Goal: Navigation & Orientation: Find specific page/section

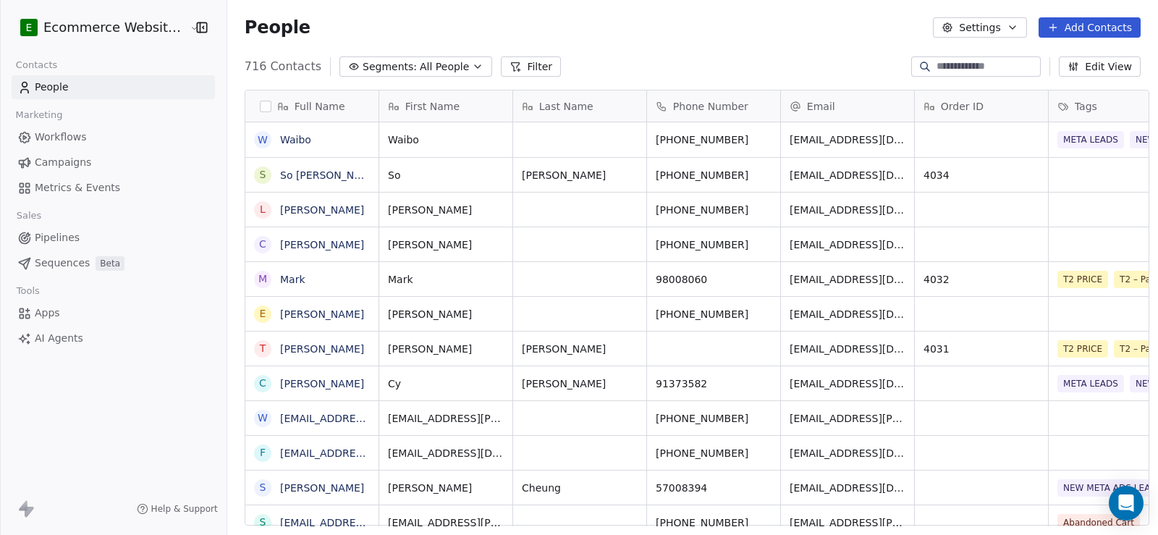
scroll to position [12, 12]
